Goal: Find contact information

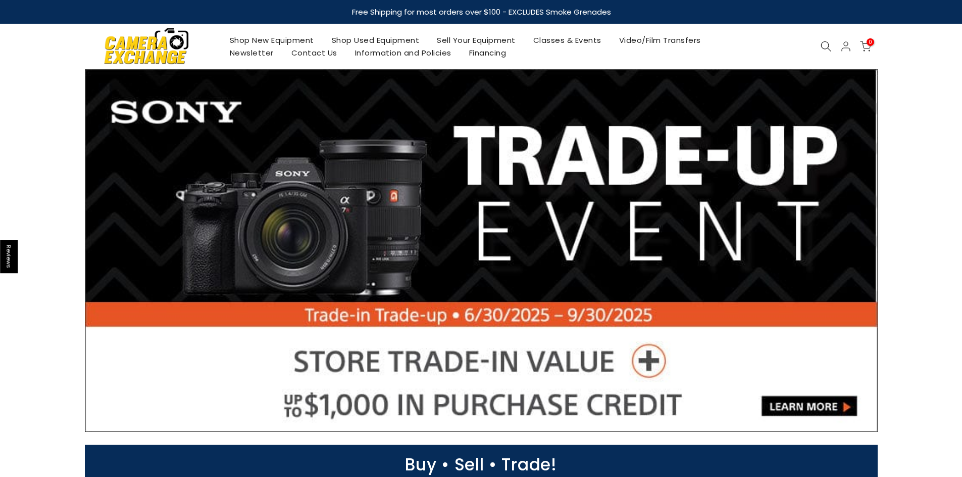
click at [295, 54] on link "Contact Us" at bounding box center [314, 52] width 64 height 13
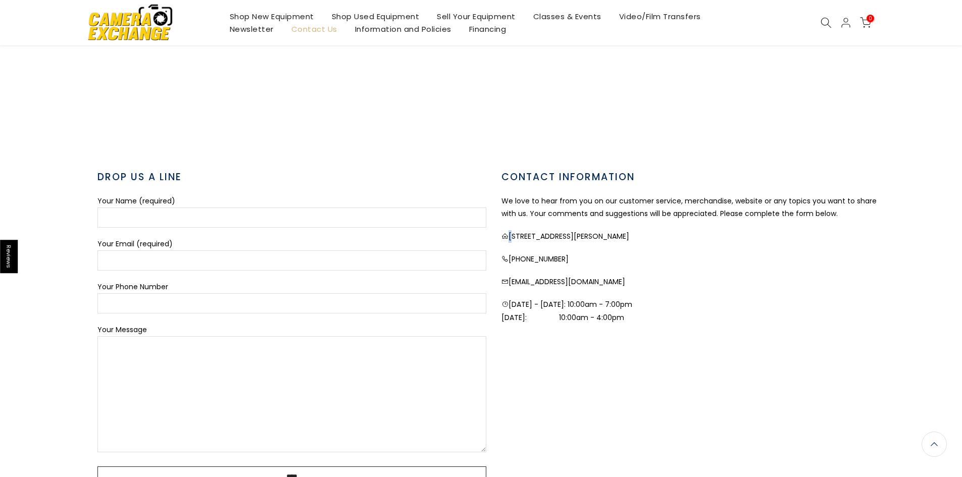
drag, startPoint x: 509, startPoint y: 236, endPoint x: 644, endPoint y: 236, distance: 134.8
click at [644, 236] on p "5582 Dixie Hwy, Waterford, MI 48329" at bounding box center [695, 236] width 389 height 13
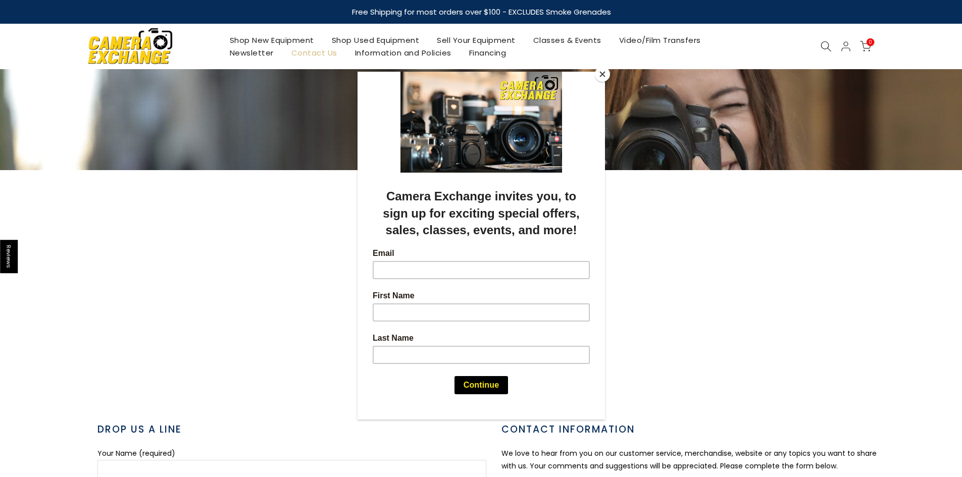
drag, startPoint x: 691, startPoint y: 112, endPoint x: 691, endPoint y: 148, distance: 36.9
click at [691, 112] on div at bounding box center [481, 238] width 962 height 477
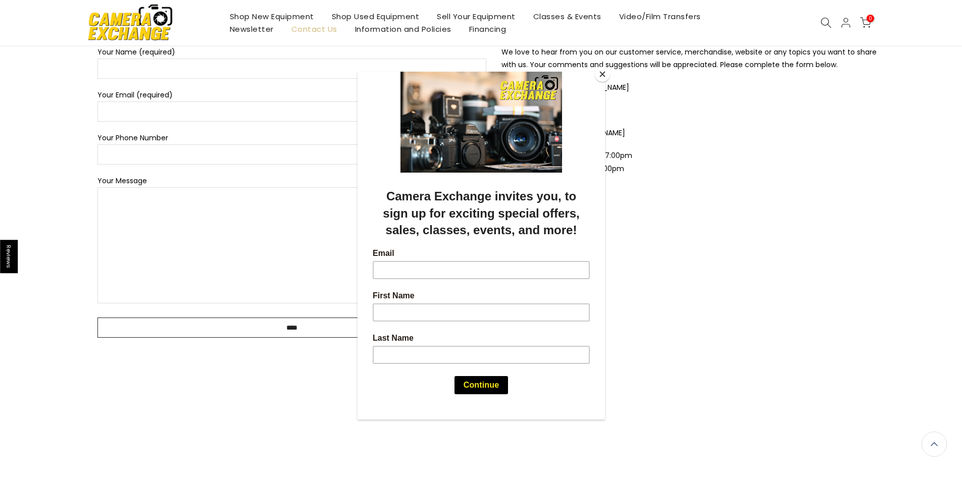
scroll to position [505, 0]
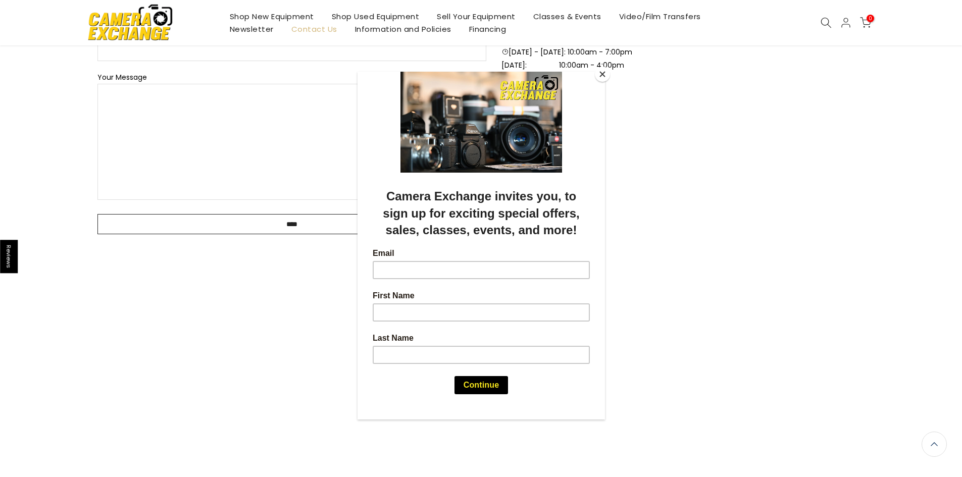
drag, startPoint x: 659, startPoint y: 250, endPoint x: 630, endPoint y: 103, distance: 150.4
click at [660, 250] on div at bounding box center [481, 238] width 962 height 477
click at [603, 73] on button "Close" at bounding box center [602, 74] width 15 height 15
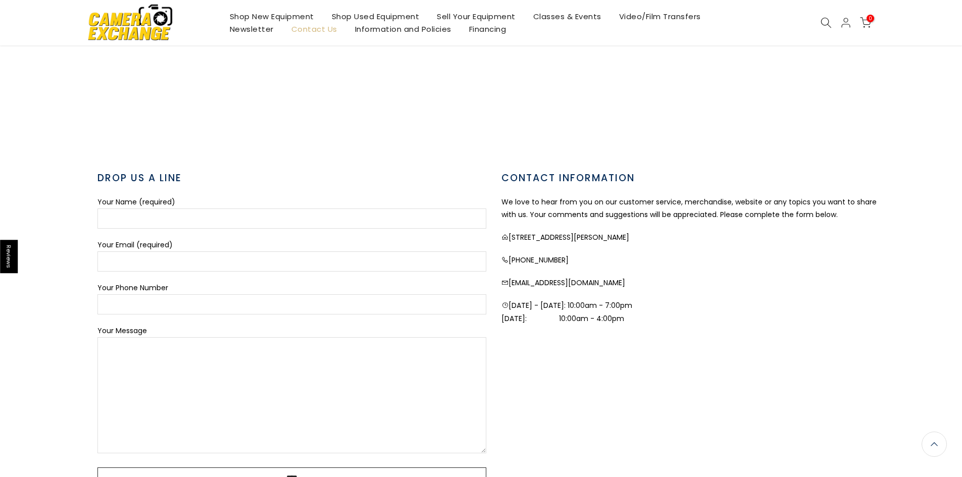
scroll to position [252, 0]
